Goal: Transaction & Acquisition: Book appointment/travel/reservation

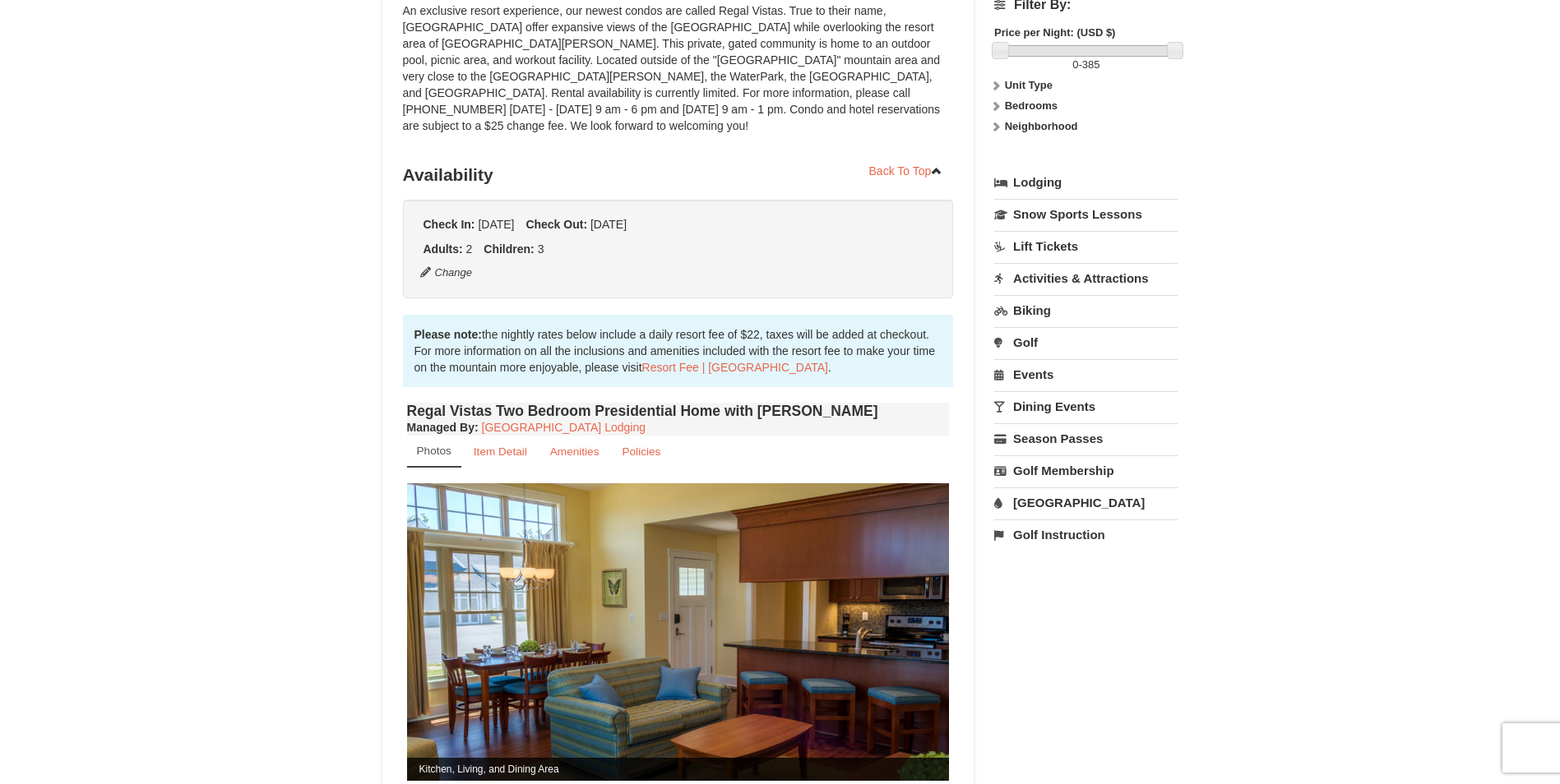
scroll to position [247, 0]
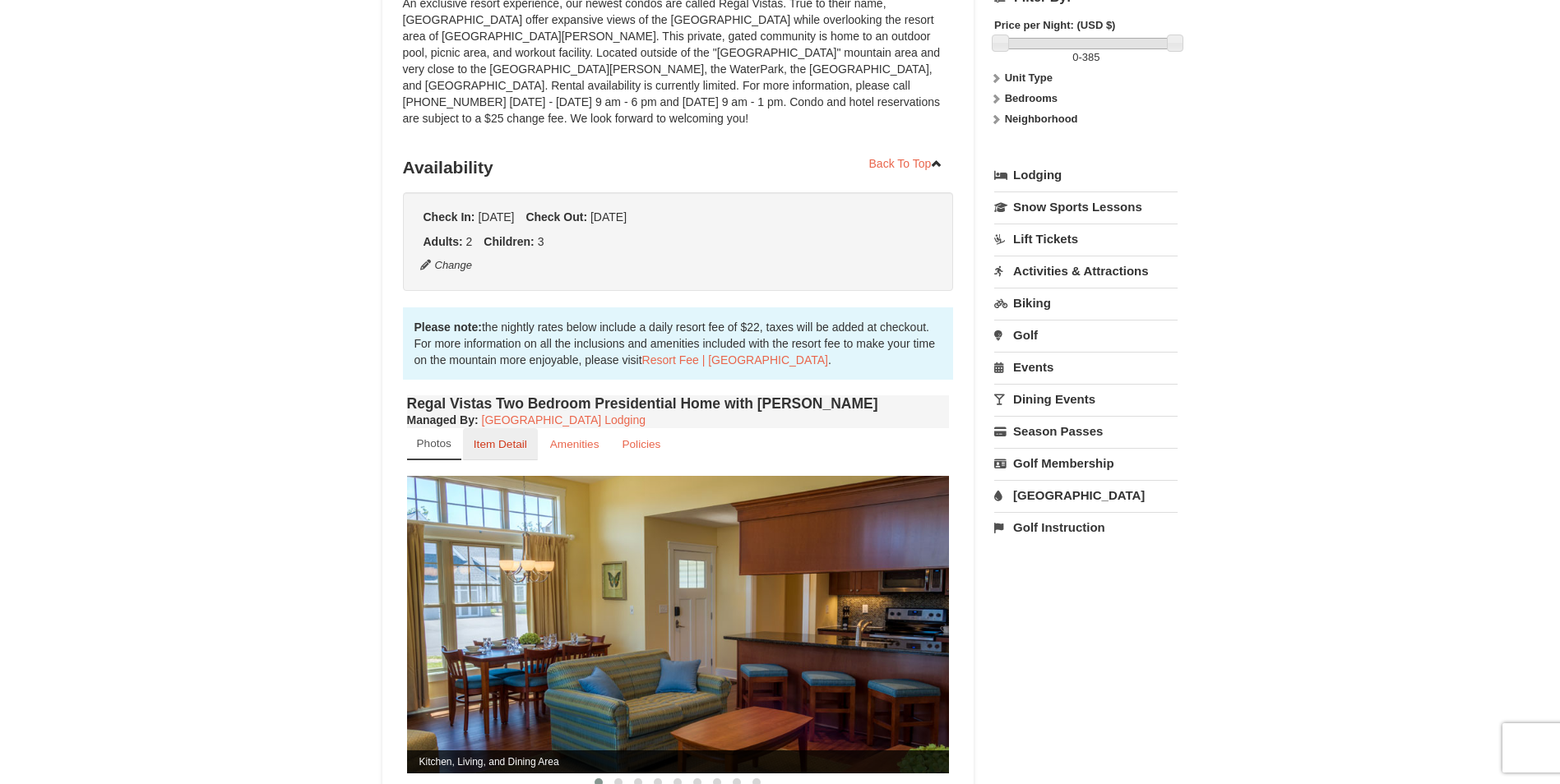
click at [509, 438] on small "Item Detail" at bounding box center [500, 444] width 54 height 12
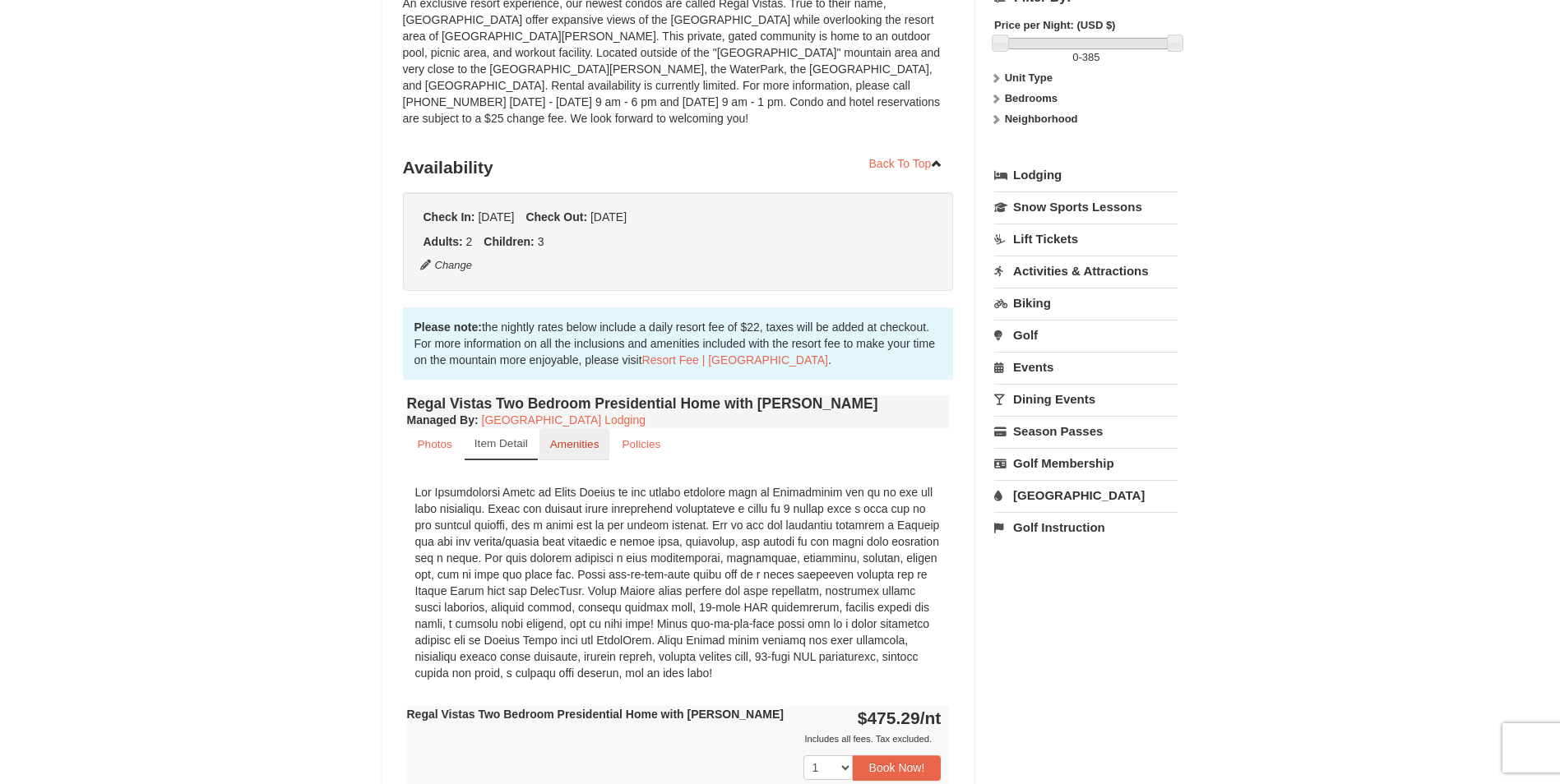
click at [578, 438] on small "Amenities" at bounding box center [574, 444] width 49 height 12
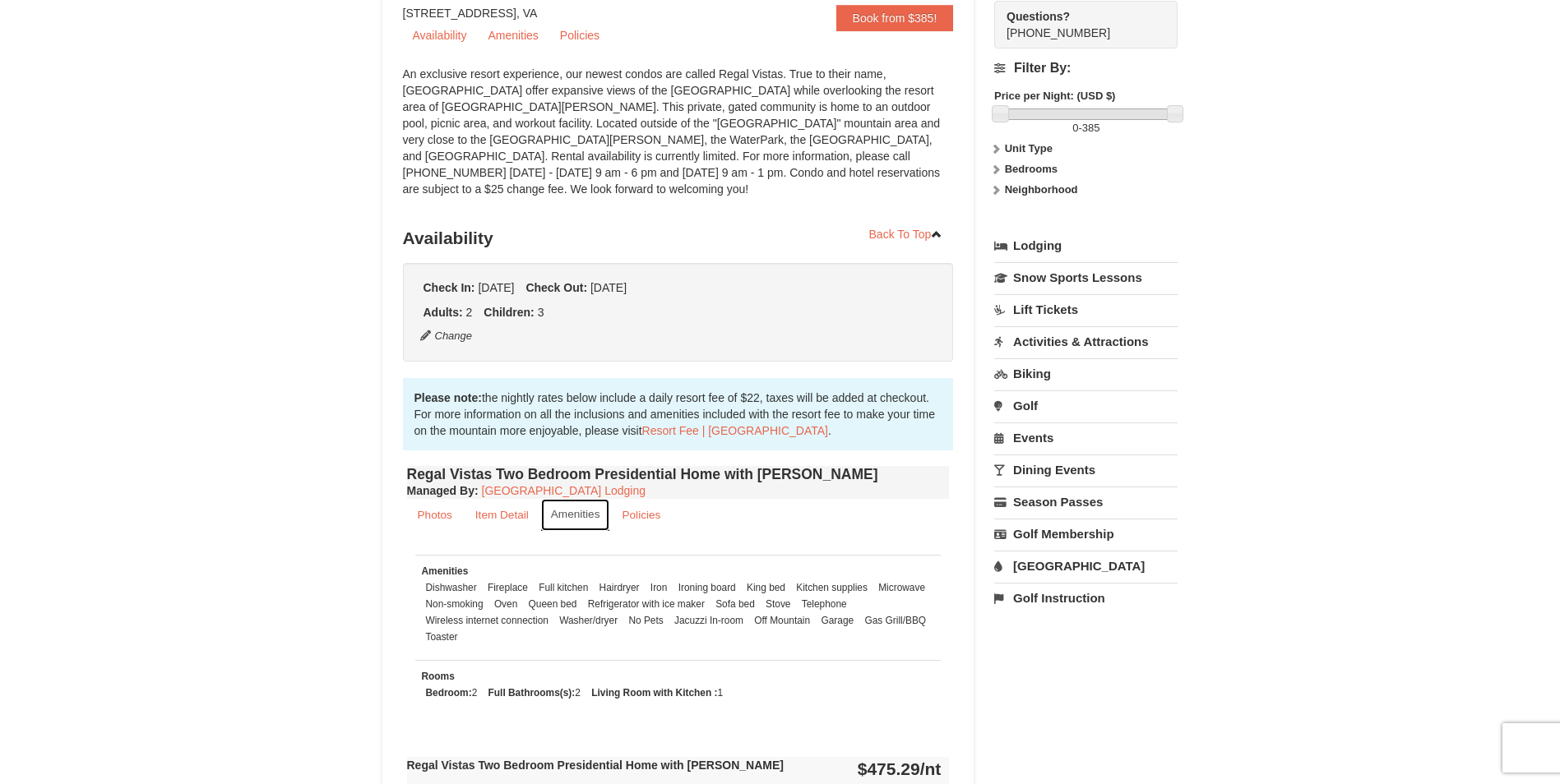
scroll to position [164, 0]
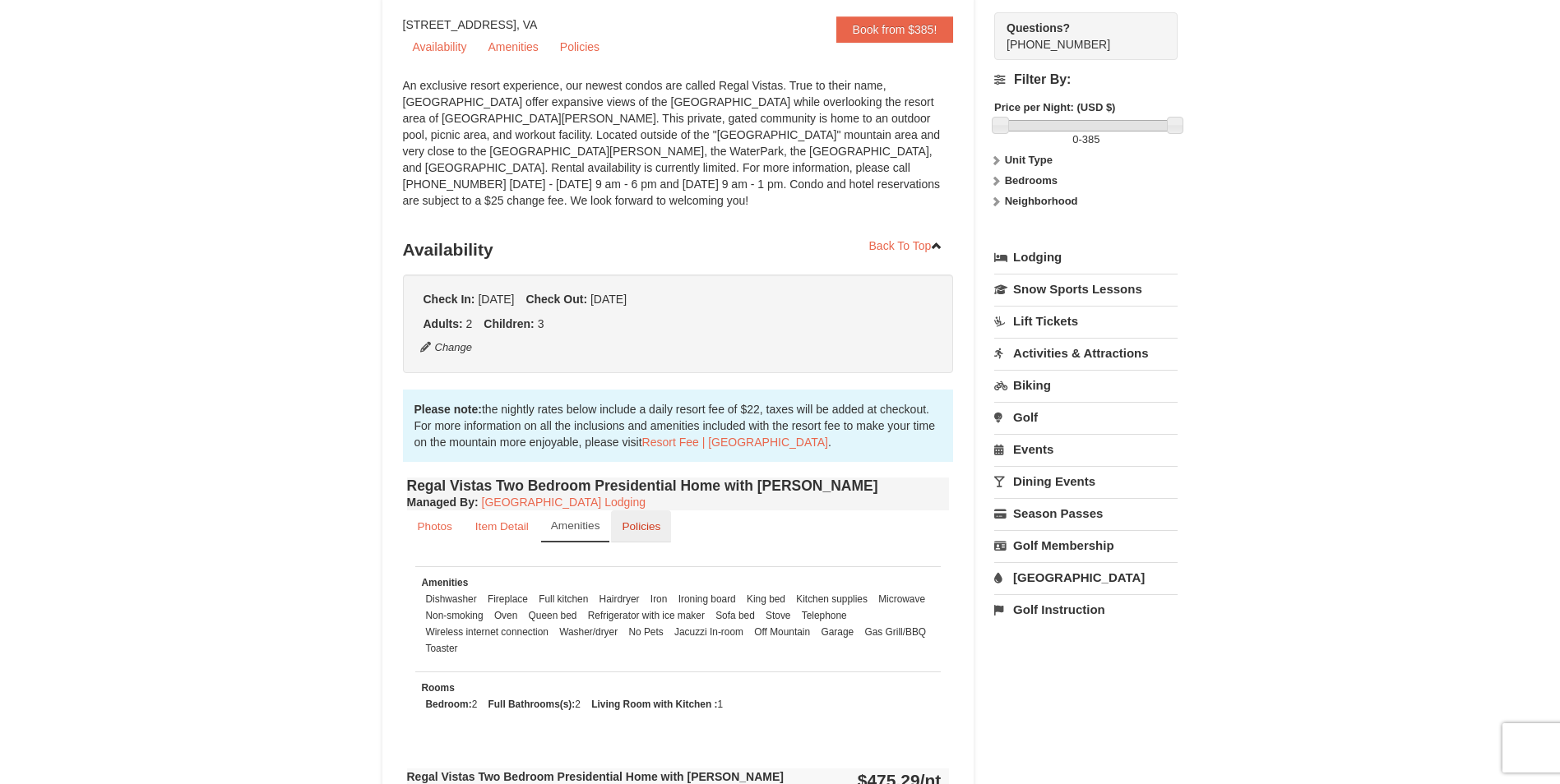
click at [652, 521] on small "Policies" at bounding box center [641, 527] width 39 height 12
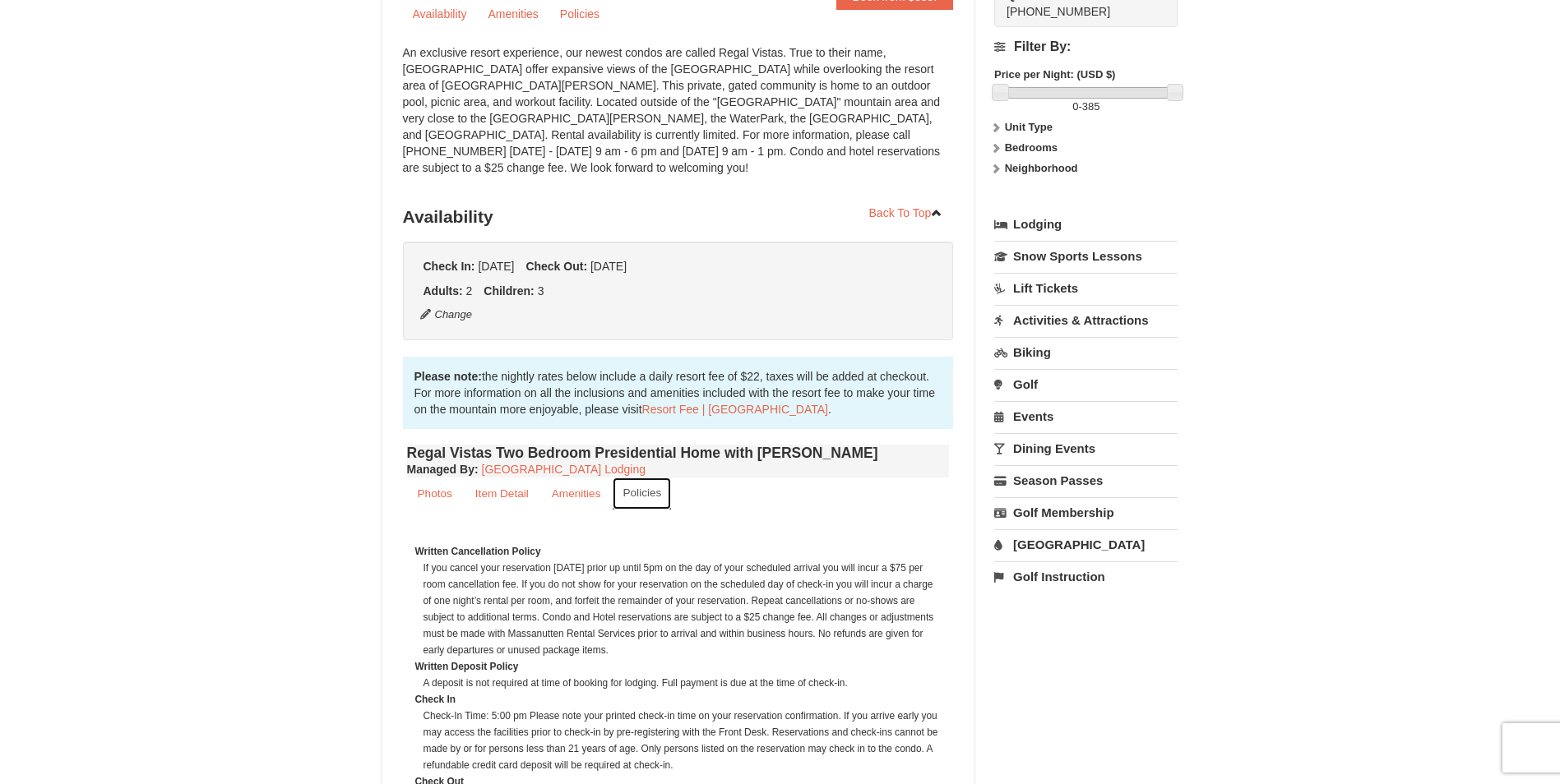
scroll to position [0, 0]
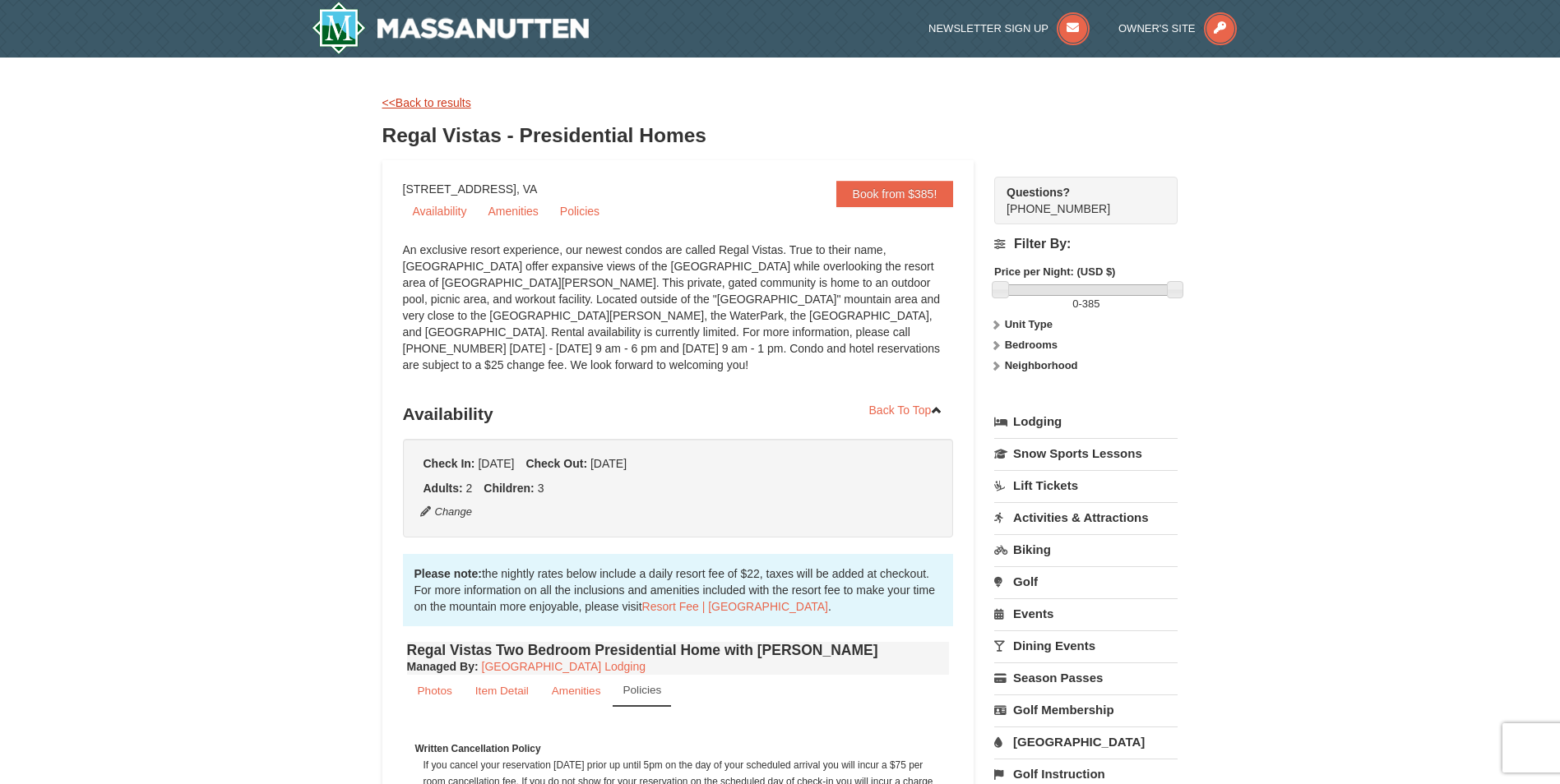
click at [447, 100] on link "<<Back to results" at bounding box center [426, 103] width 89 height 13
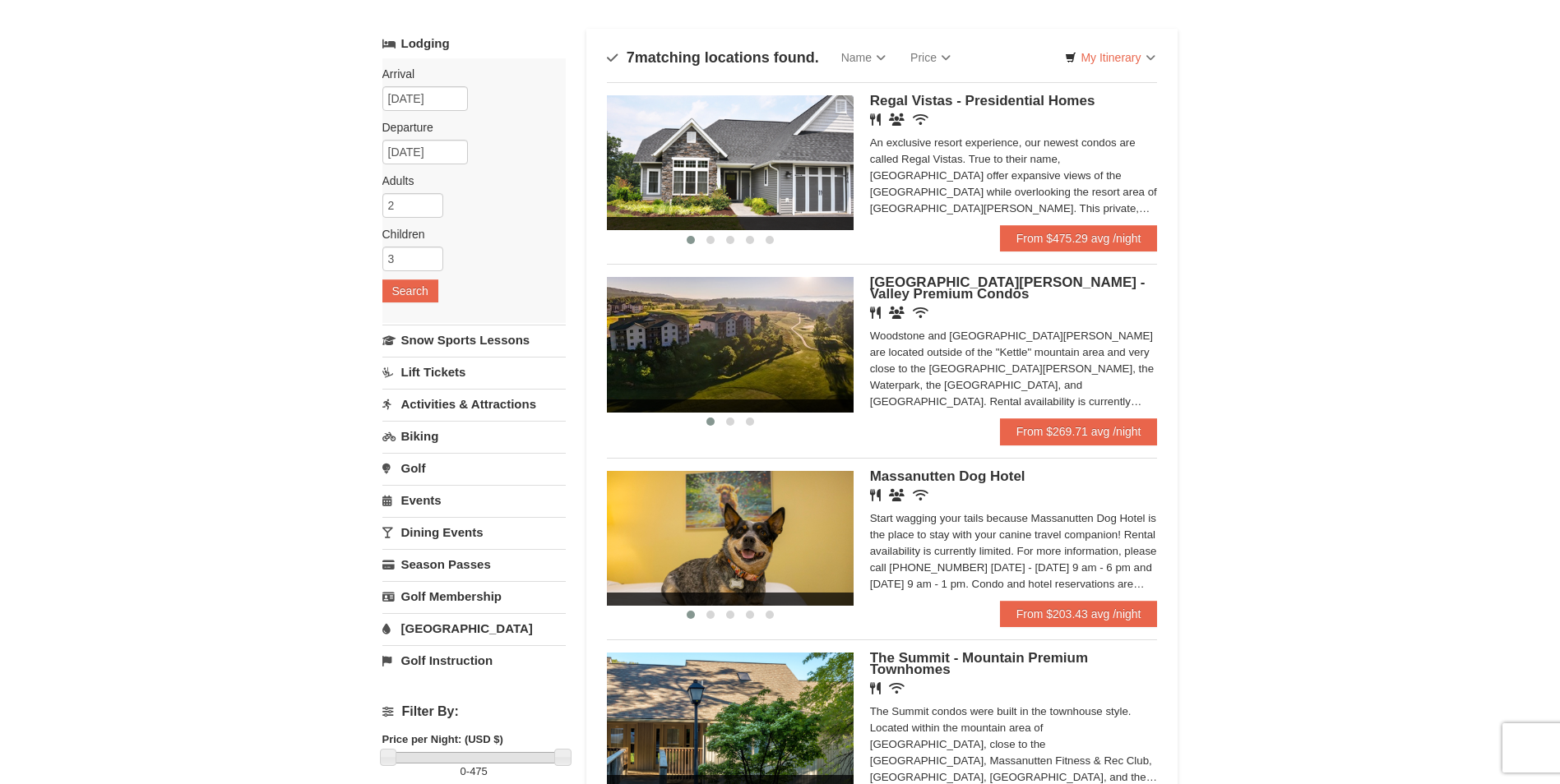
scroll to position [411, 0]
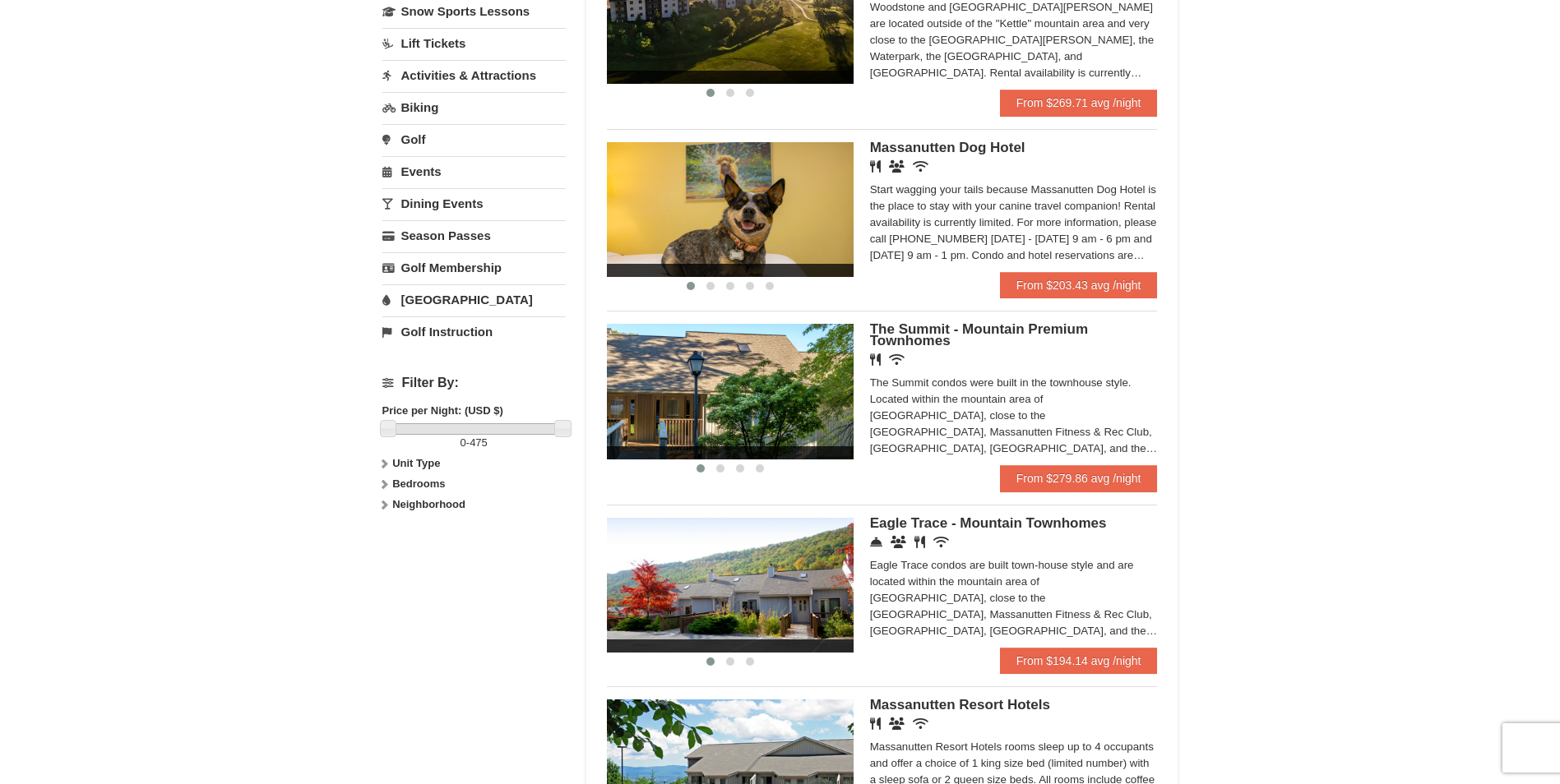
click at [747, 413] on img at bounding box center [730, 392] width 247 height 135
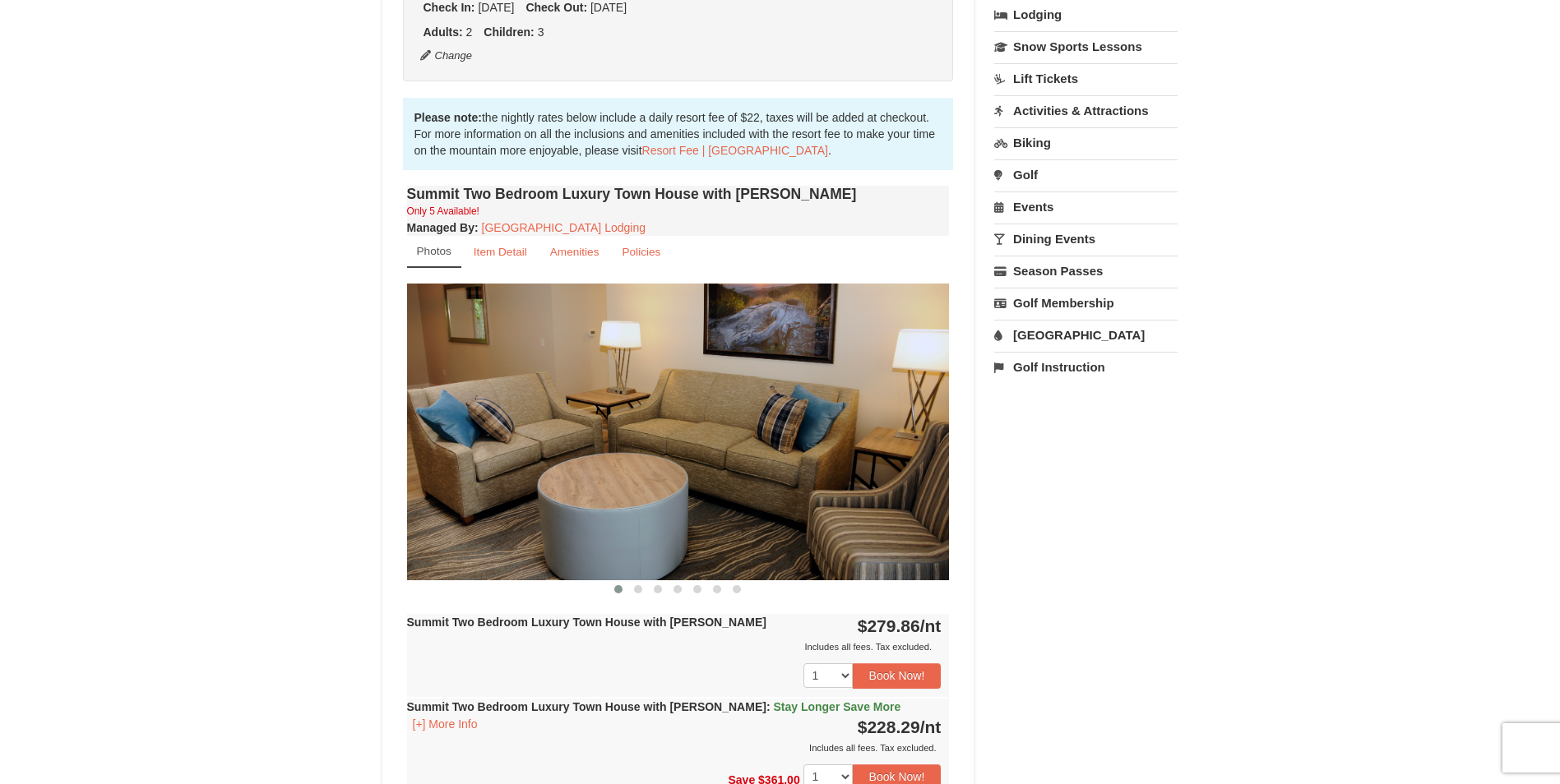
scroll to position [411, 0]
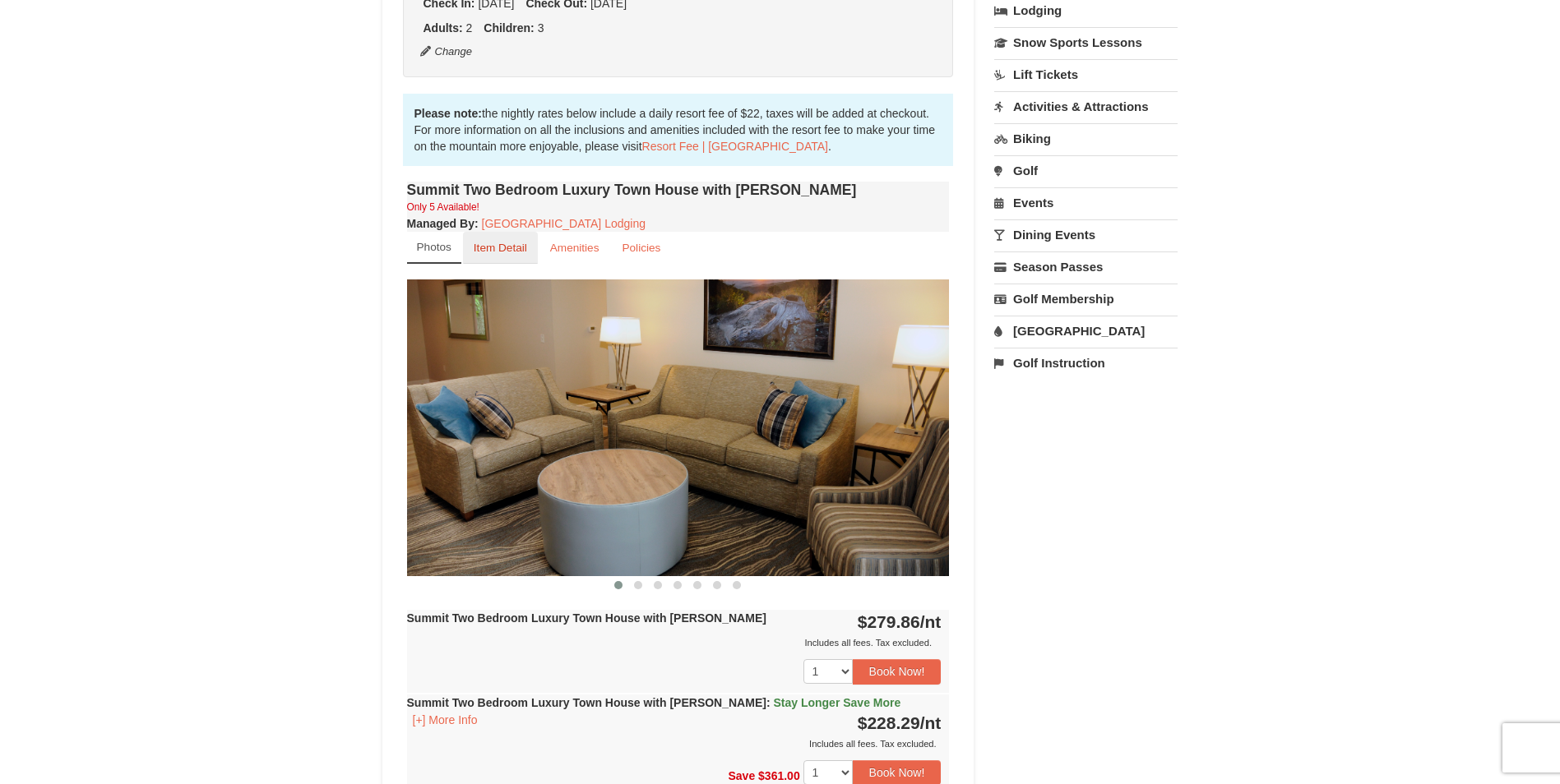
click at [507, 254] on small "Item Detail" at bounding box center [500, 248] width 54 height 12
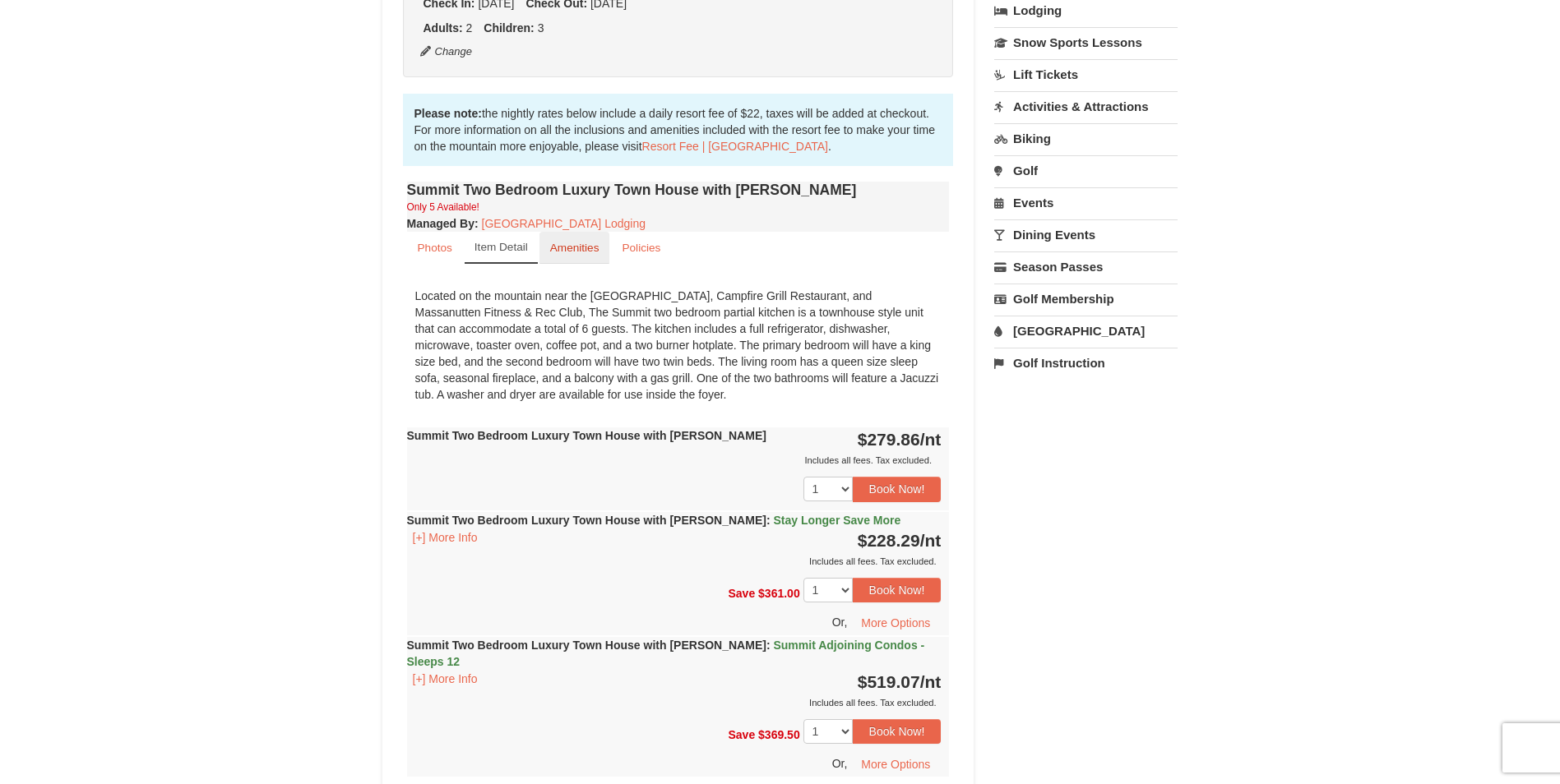
click at [558, 250] on small "Amenities" at bounding box center [574, 248] width 49 height 12
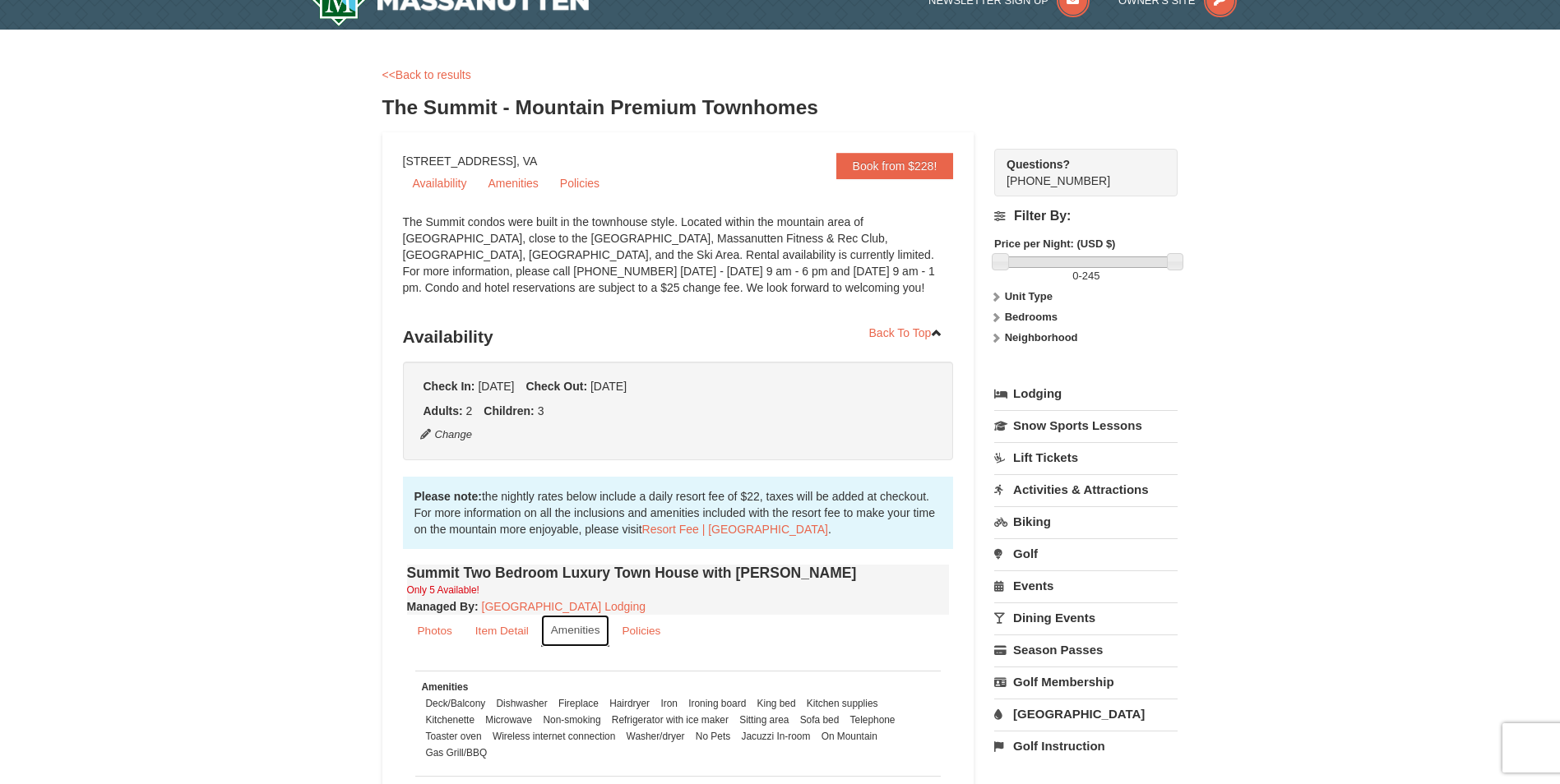
scroll to position [0, 0]
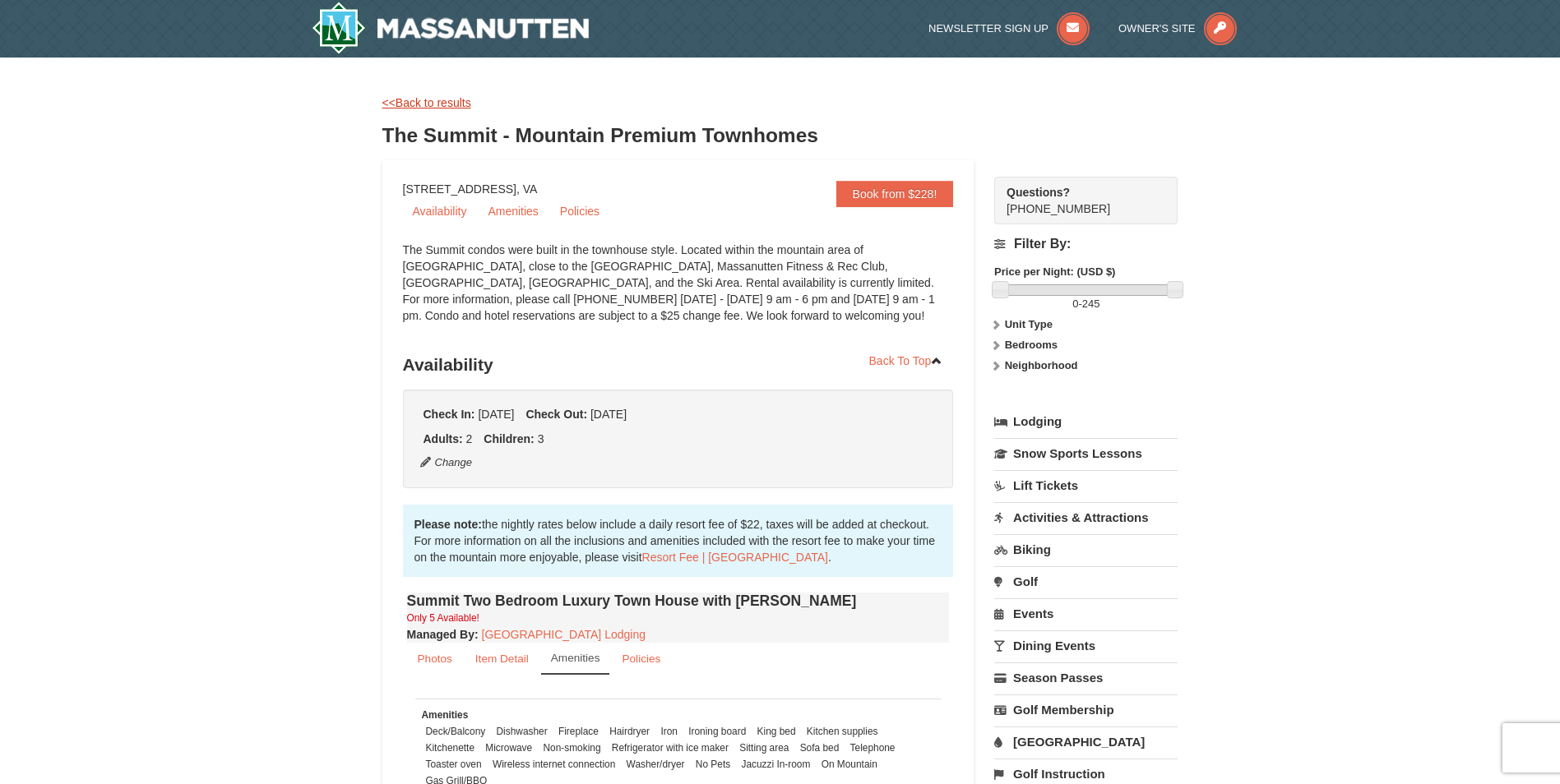
click at [439, 100] on link "<<Back to results" at bounding box center [426, 103] width 89 height 13
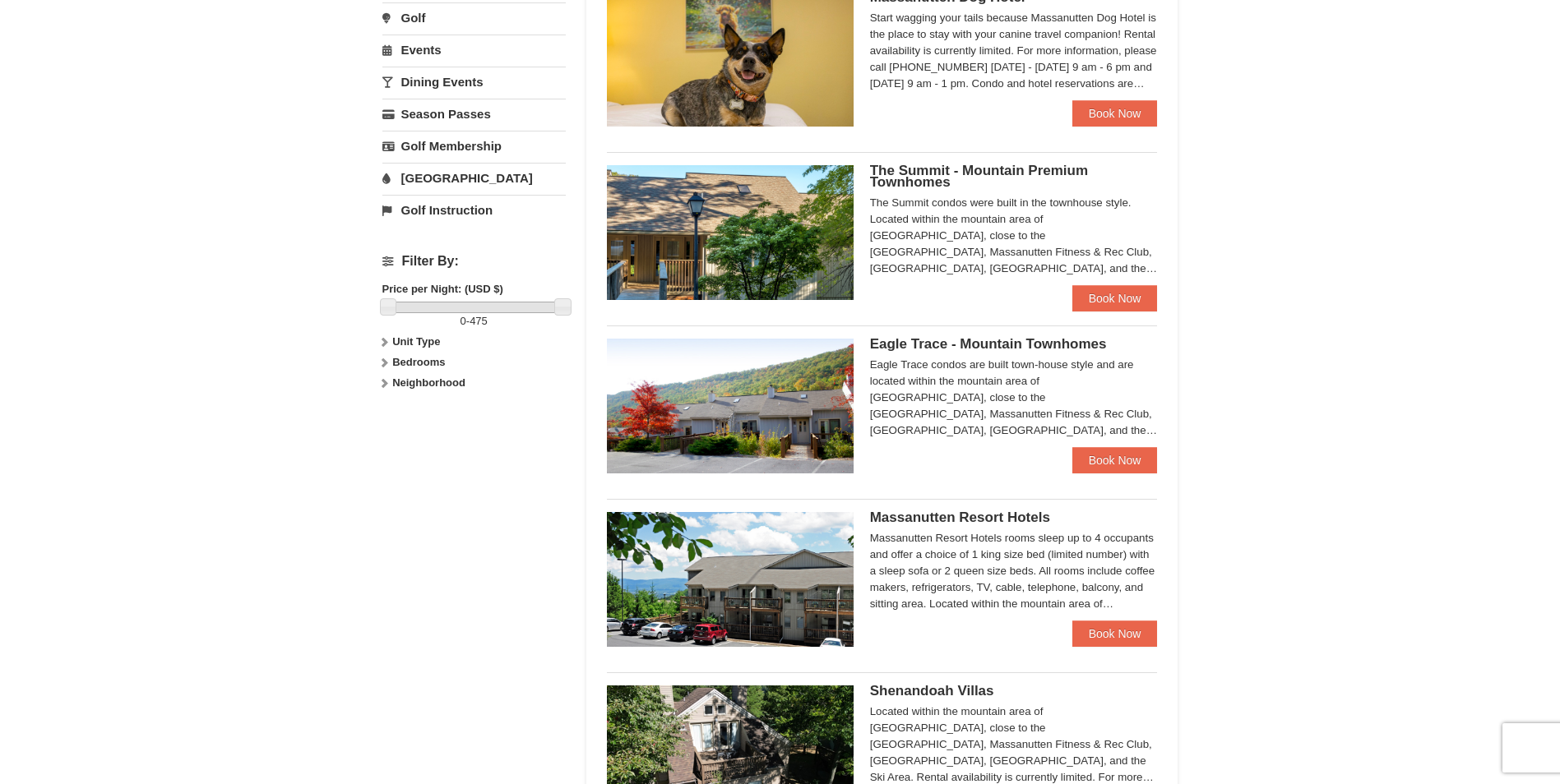
scroll to position [658, 0]
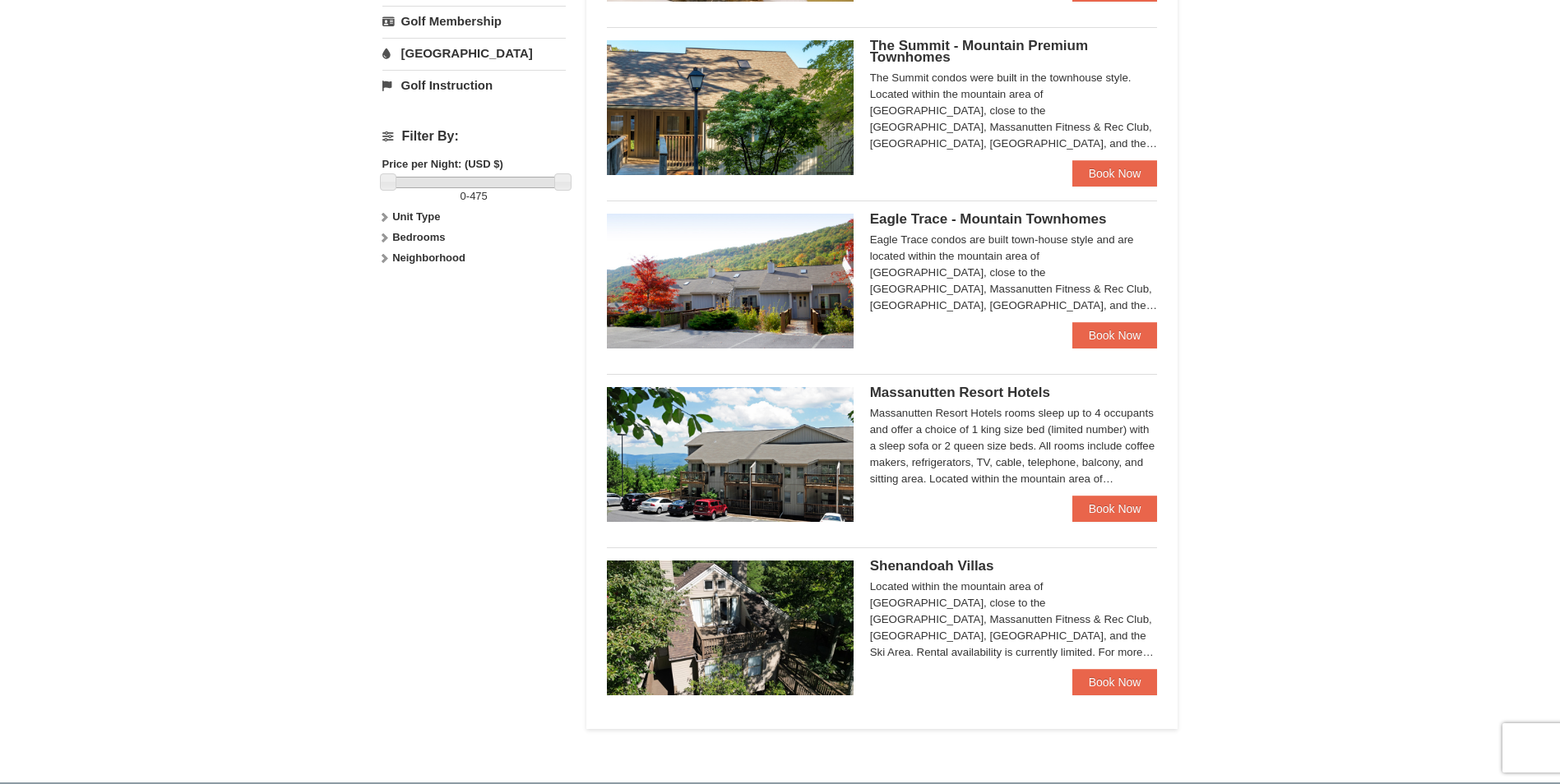
click at [726, 619] on img at bounding box center [730, 629] width 247 height 135
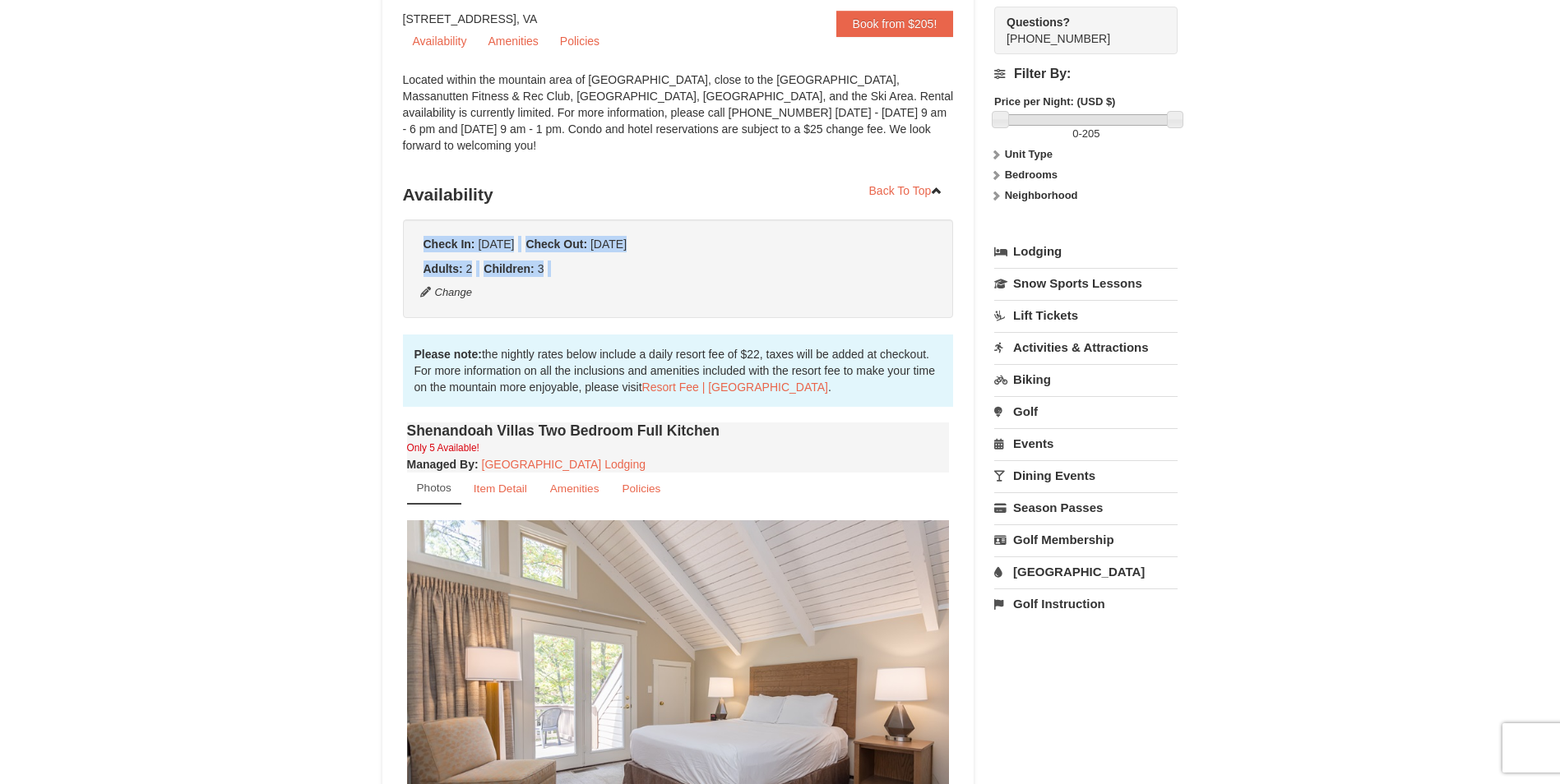
scroll to position [247, 0]
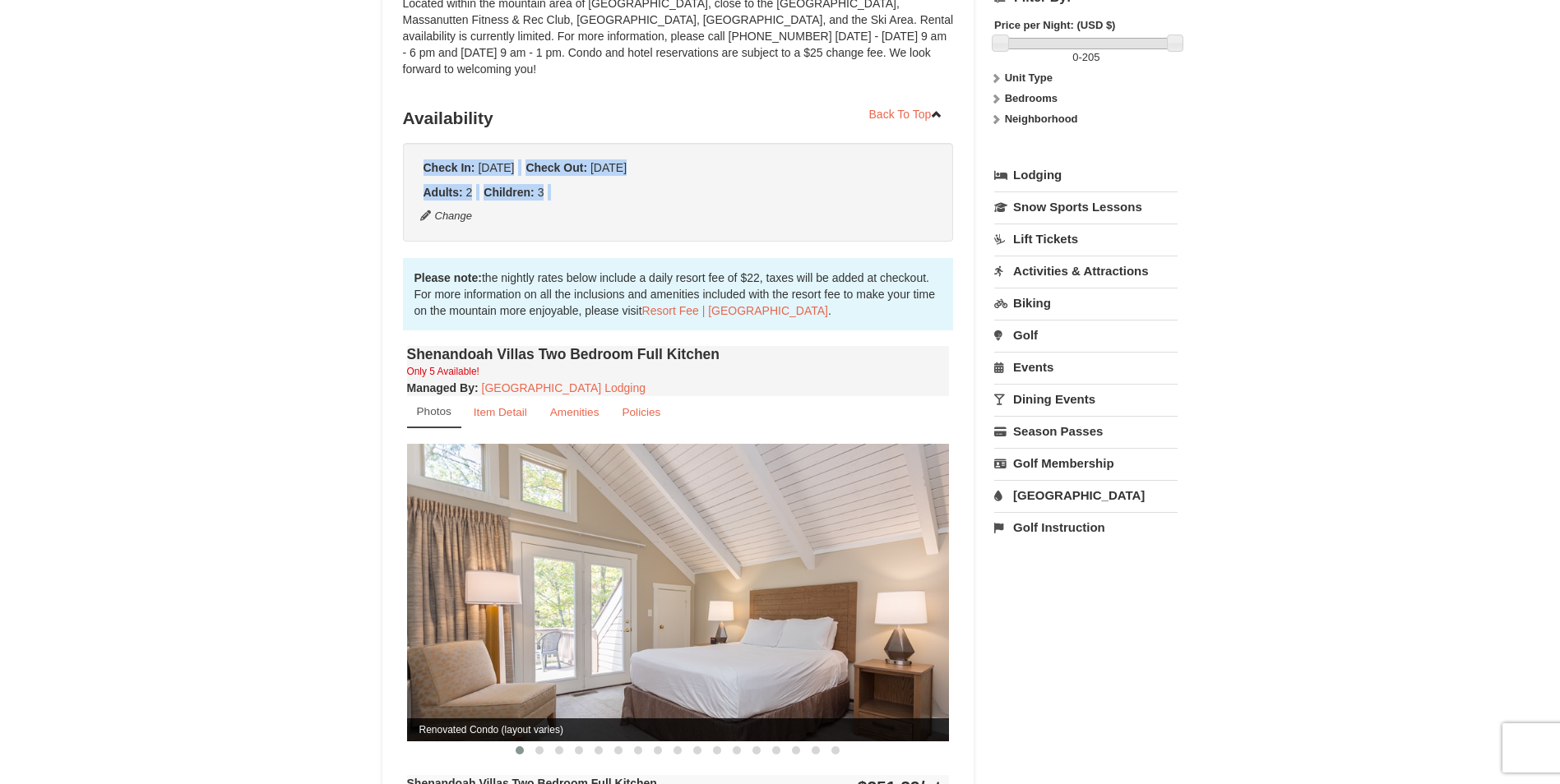
drag, startPoint x: 360, startPoint y: 604, endPoint x: 335, endPoint y: 601, distance: 25.2
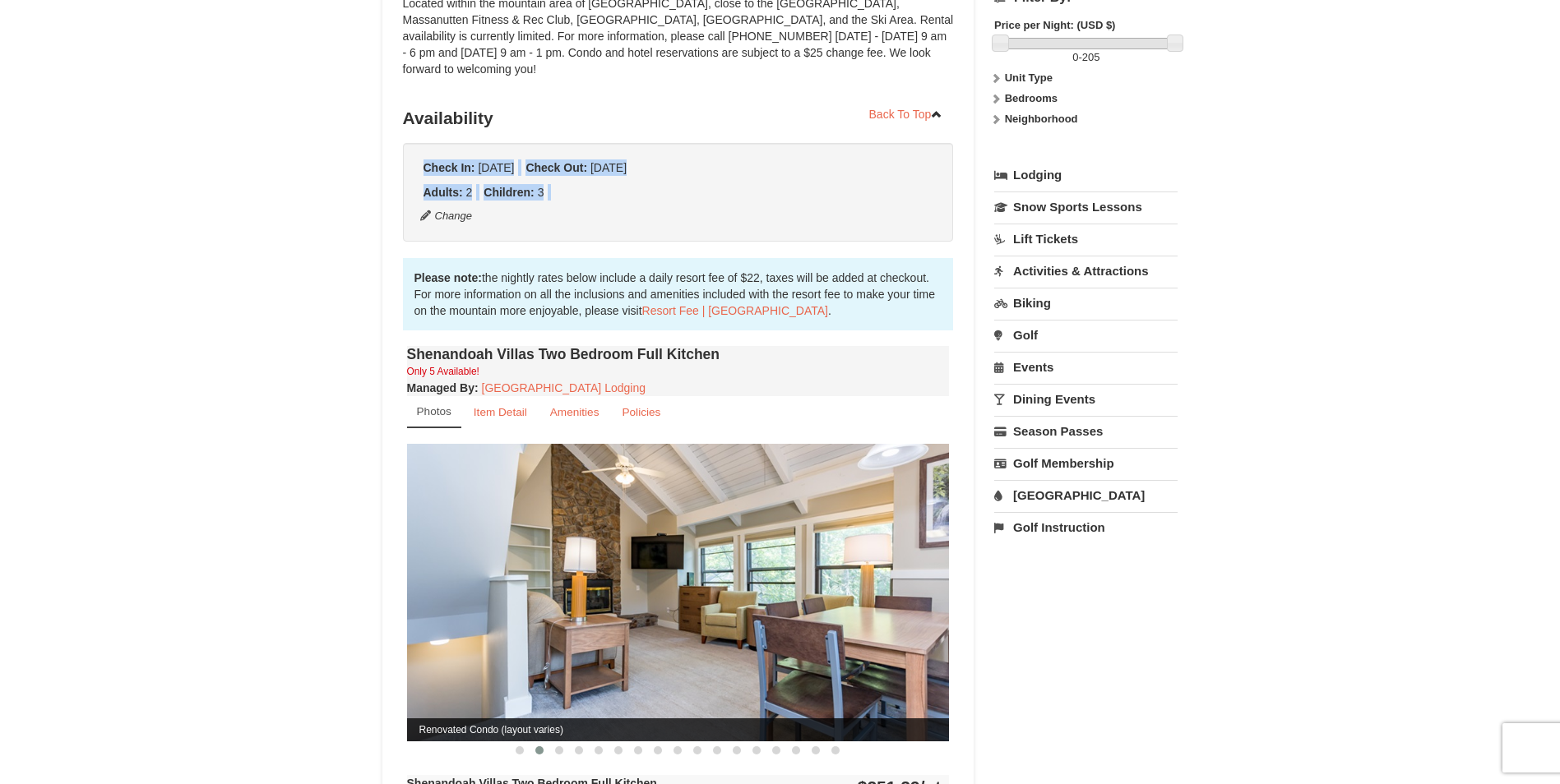
scroll to position [411, 0]
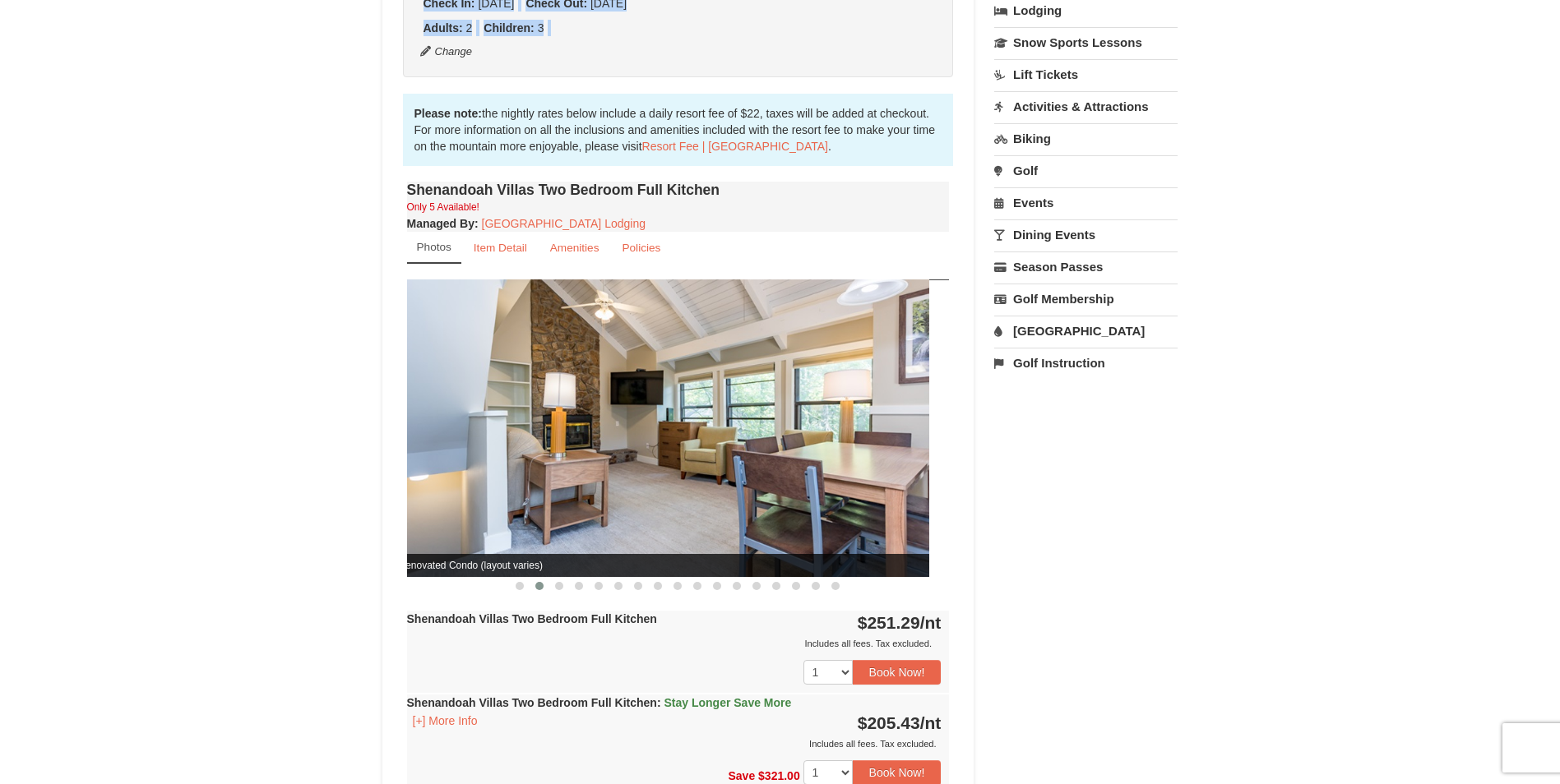
drag, startPoint x: 879, startPoint y: 419, endPoint x: 622, endPoint y: 425, distance: 257.1
click at [622, 425] on img at bounding box center [658, 428] width 543 height 297
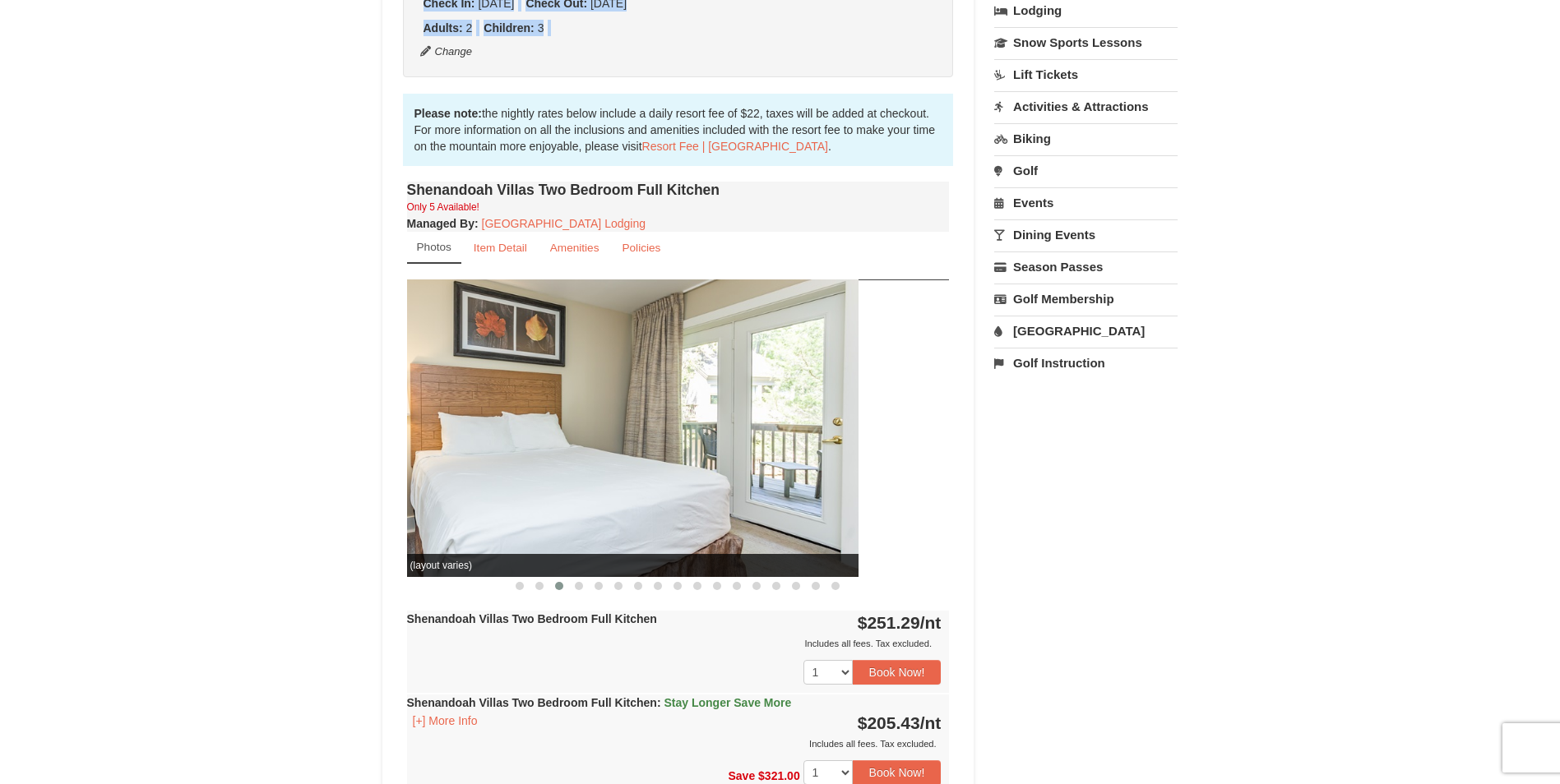
drag, startPoint x: 781, startPoint y: 435, endPoint x: 717, endPoint y: 435, distance: 64.0
click at [718, 435] on img at bounding box center [588, 428] width 543 height 297
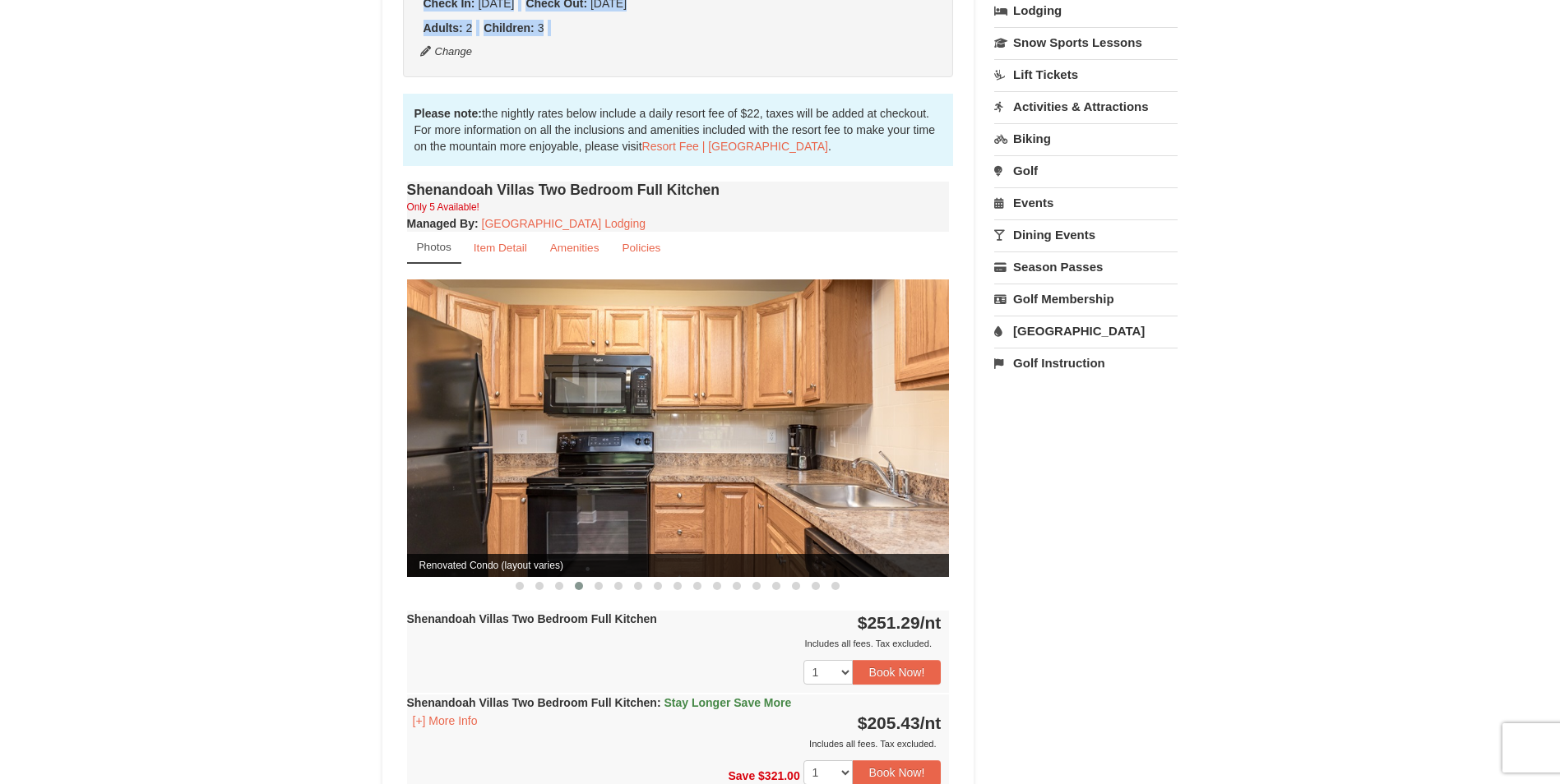
drag, startPoint x: 890, startPoint y: 435, endPoint x: 757, endPoint y: 458, distance: 135.0
click at [757, 458] on img at bounding box center [678, 428] width 543 height 297
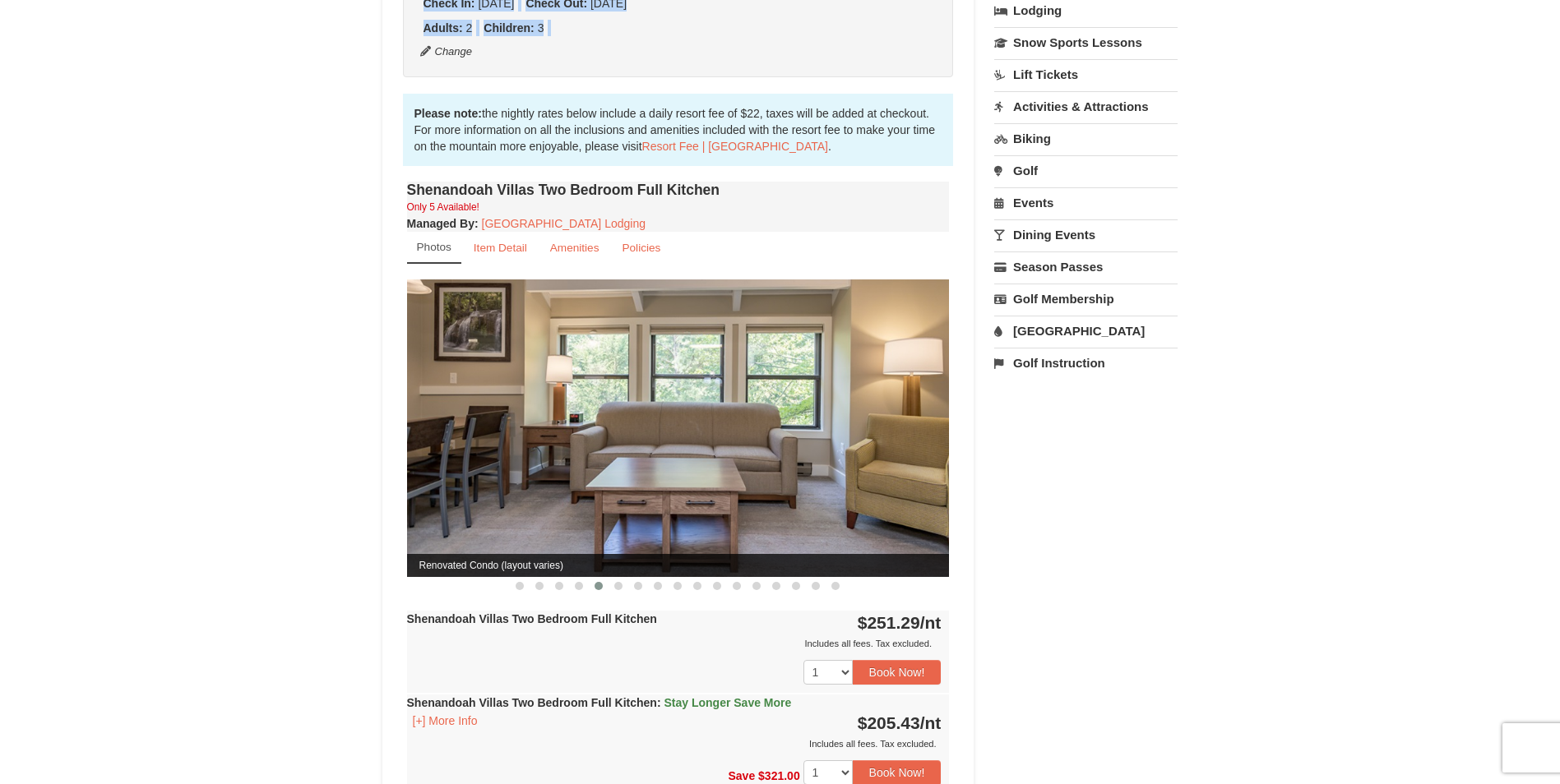
drag, startPoint x: 869, startPoint y: 442, endPoint x: 711, endPoint y: 454, distance: 158.5
click at [716, 454] on img at bounding box center [678, 428] width 543 height 297
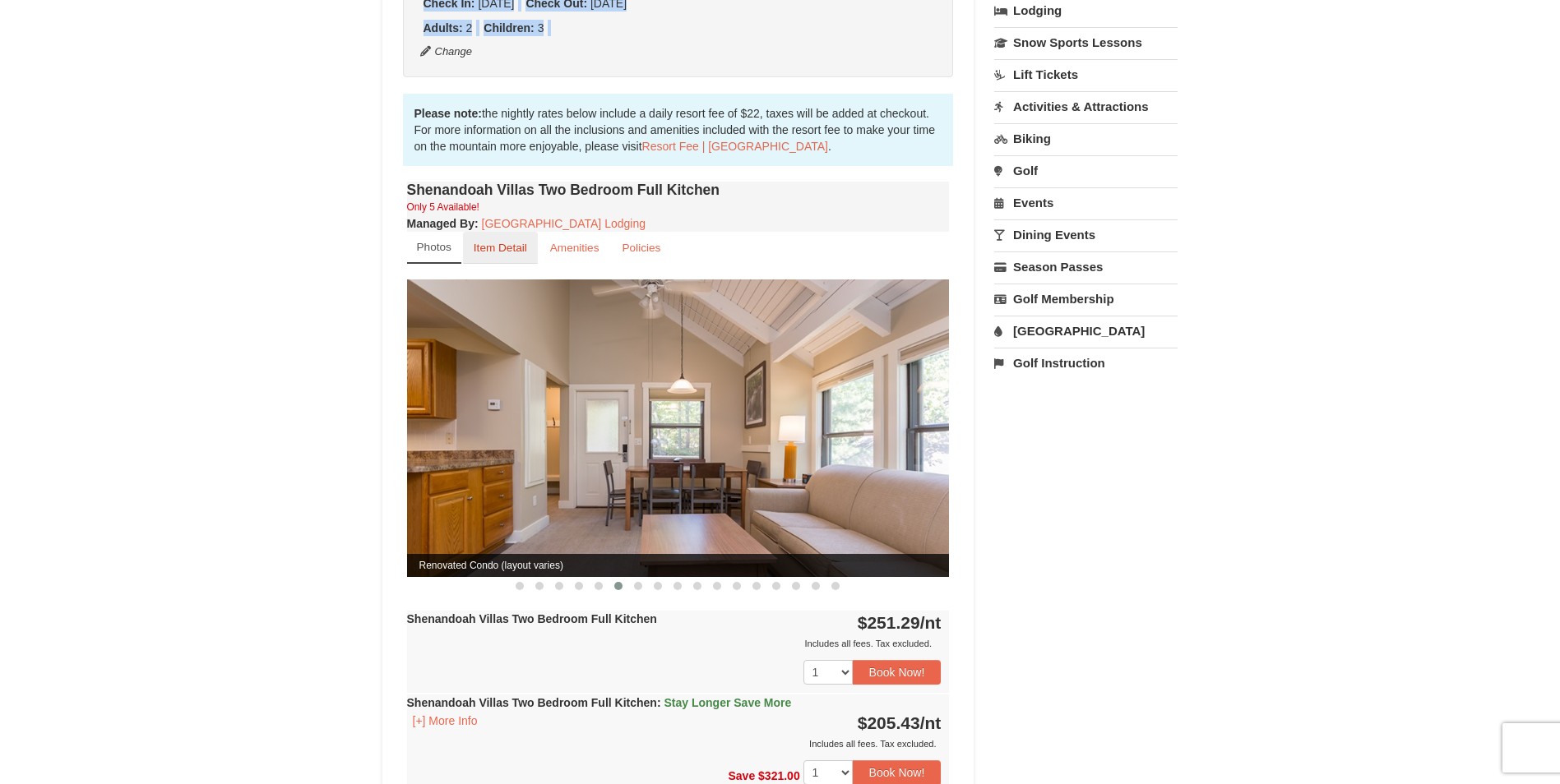
click at [484, 241] on small "Item Detail" at bounding box center [500, 248] width 54 height 12
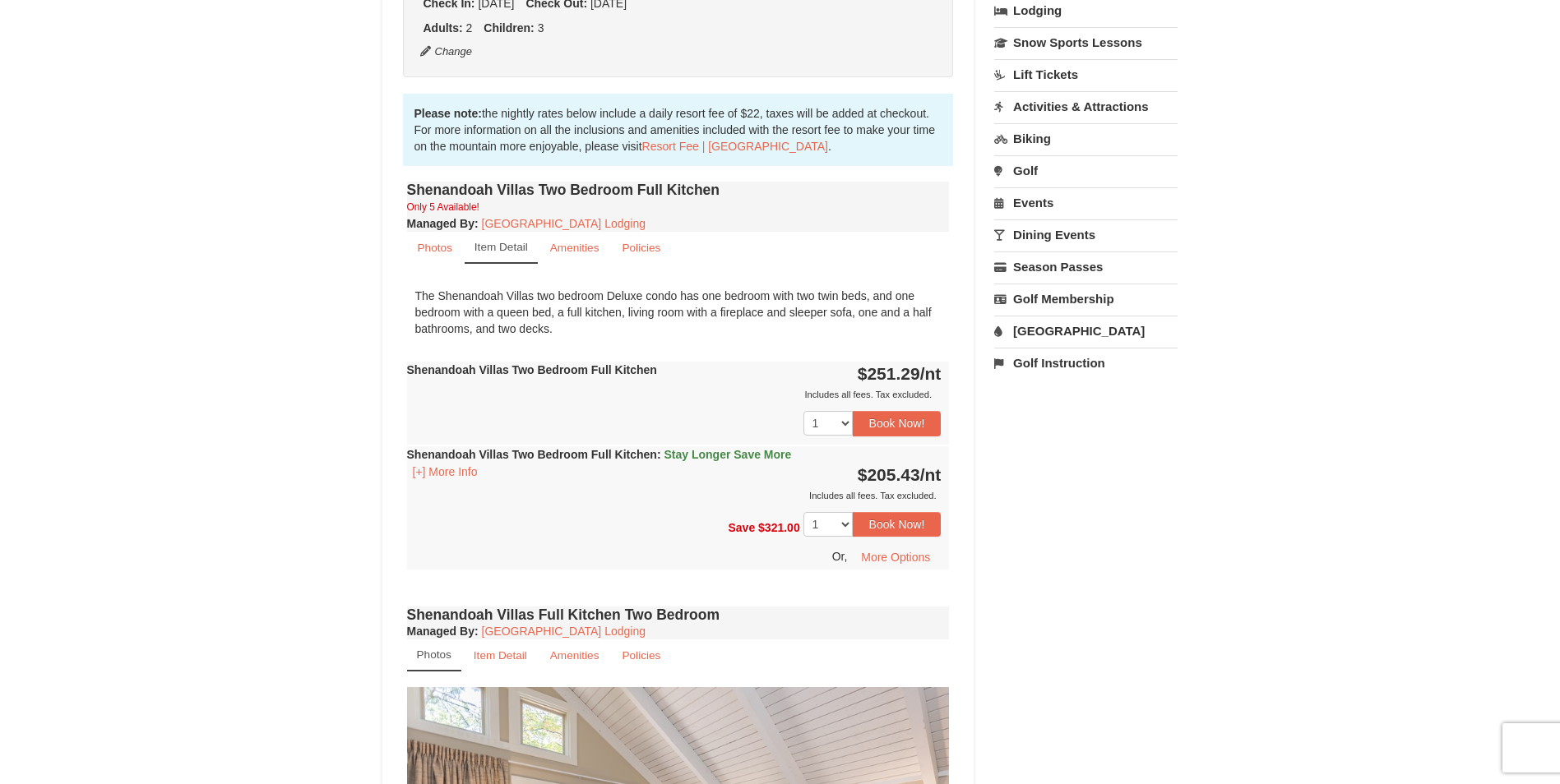
click at [571, 248] on div "Photos Item Detail Amenities Policies Shenandoah Villas Details >> Located with…" at bounding box center [678, 288] width 543 height 113
click at [571, 241] on small "Amenities" at bounding box center [574, 248] width 49 height 12
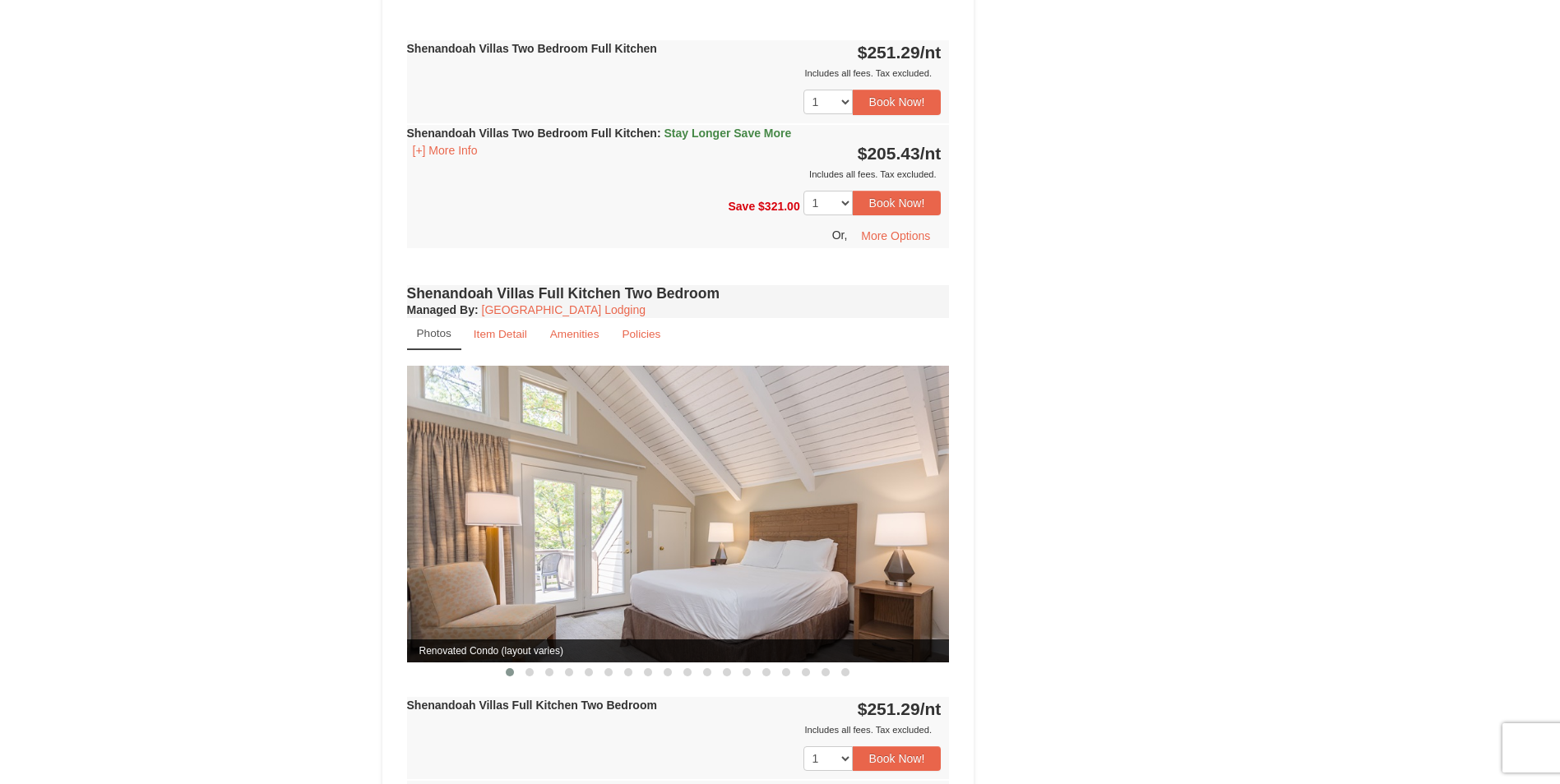
scroll to position [986, 0]
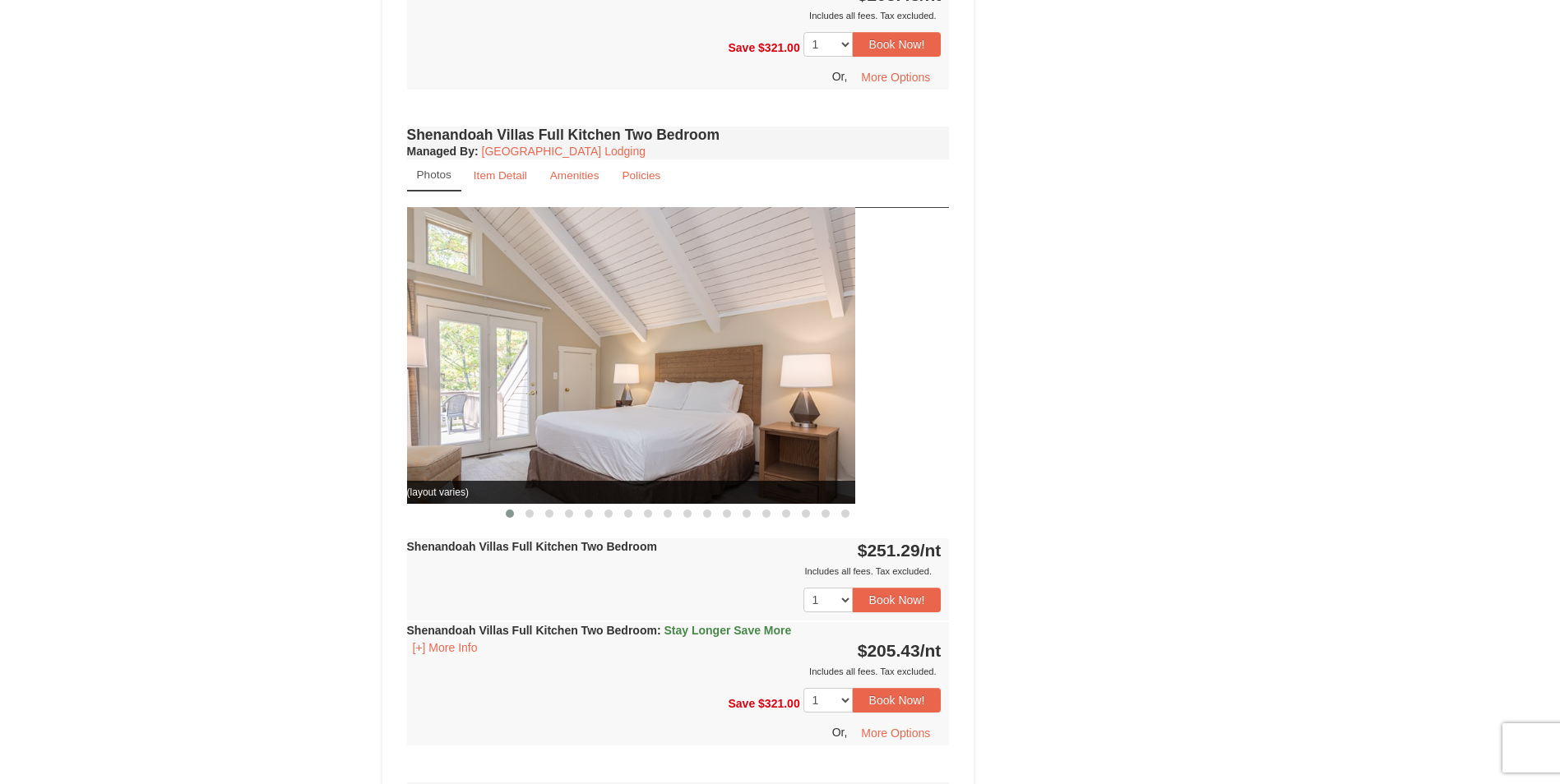
drag, startPoint x: 887, startPoint y: 432, endPoint x: 514, endPoint y: 444, distance: 373.2
click at [561, 444] on img at bounding box center [584, 356] width 543 height 297
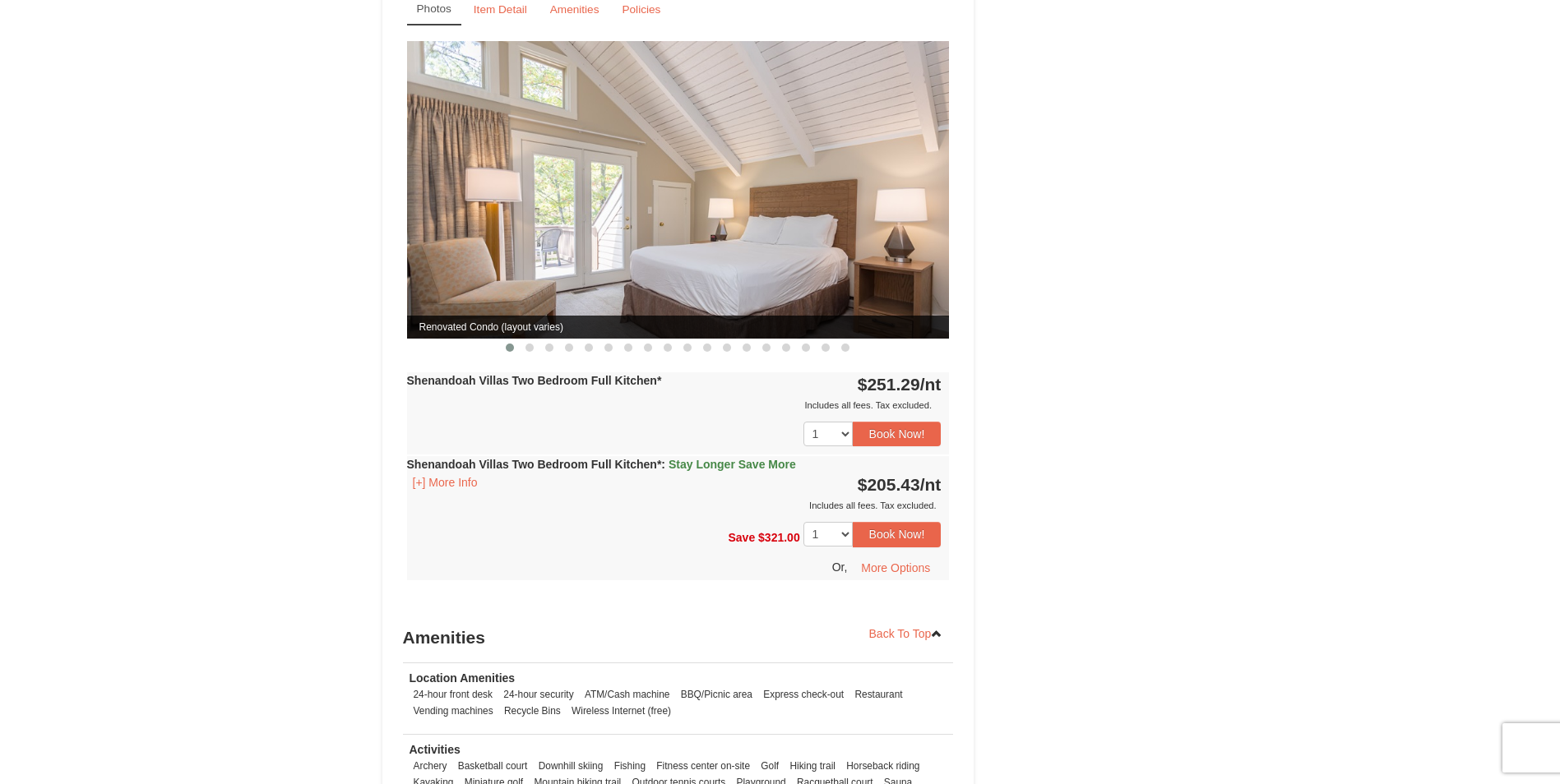
scroll to position [2055, 0]
